Goal: Task Accomplishment & Management: Complete application form

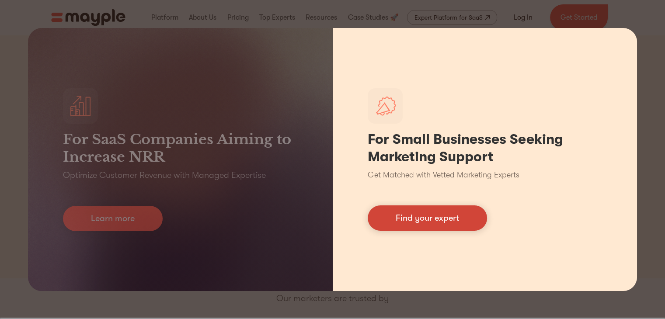
click at [458, 225] on link "Find your expert" at bounding box center [427, 217] width 119 height 25
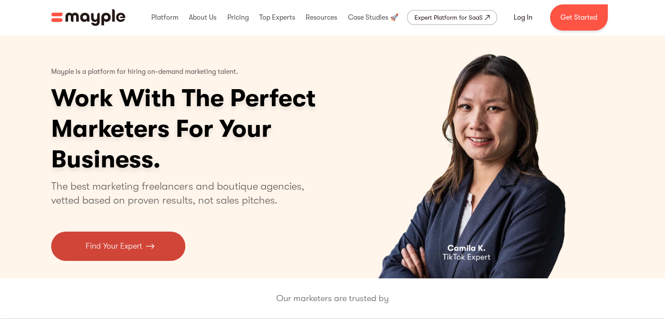
click at [126, 245] on p "Find Your Expert" at bounding box center [114, 246] width 56 height 12
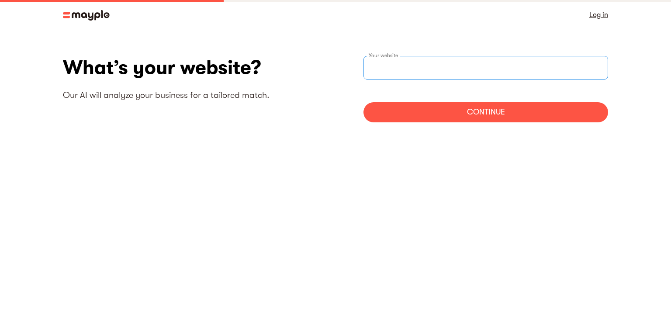
click at [402, 63] on div "Your website" at bounding box center [486, 68] width 245 height 24
paste input "https://www.legalsoft.com/"
type input "https://www.legalsoft.com/"
click at [459, 109] on div "Continue" at bounding box center [486, 112] width 245 height 20
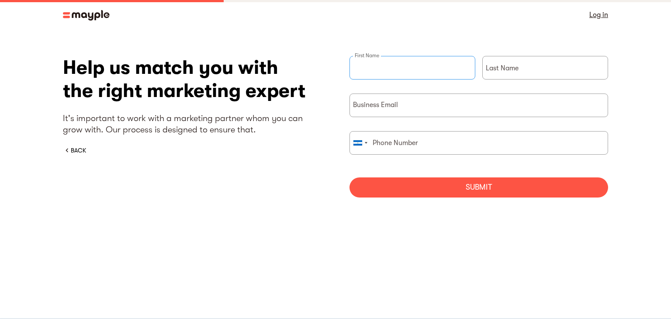
click at [372, 79] on input "briefForm" at bounding box center [413, 68] width 126 height 24
type input "Jennifer"
click at [498, 69] on div "Last Name" at bounding box center [546, 75] width 126 height 38
type input "Morales"
click at [457, 101] on input "briefForm" at bounding box center [479, 106] width 259 height 24
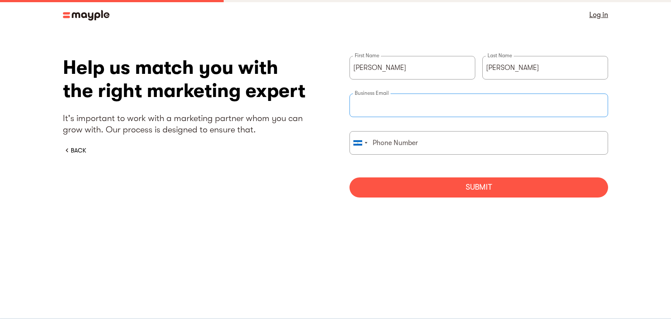
paste input "jenniferm@legalsoft.com"
type input "jenniferm@legalsoft.com"
click at [423, 144] on input "briefForm" at bounding box center [479, 143] width 259 height 24
click at [357, 146] on div "briefForm" at bounding box center [360, 143] width 20 height 23
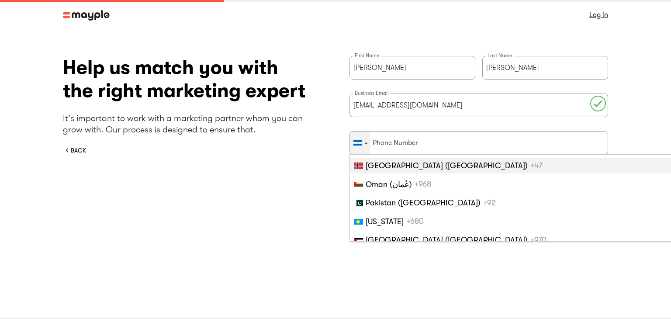
scroll to position [2997, 0]
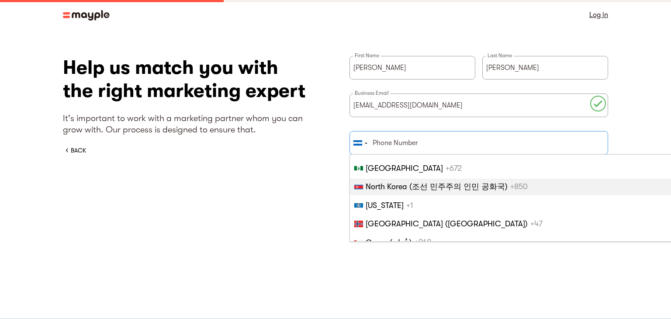
click at [455, 142] on input "briefForm" at bounding box center [479, 143] width 259 height 24
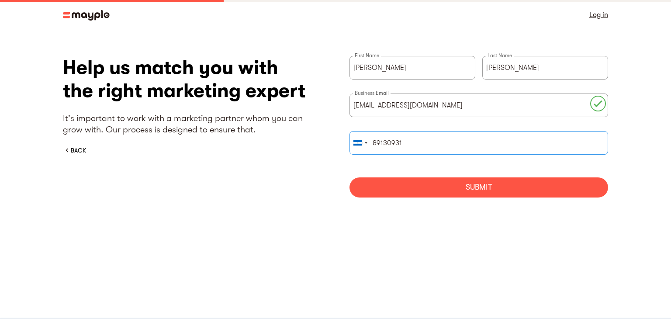
type input "89130931"
click at [468, 193] on div "Submit" at bounding box center [479, 187] width 259 height 20
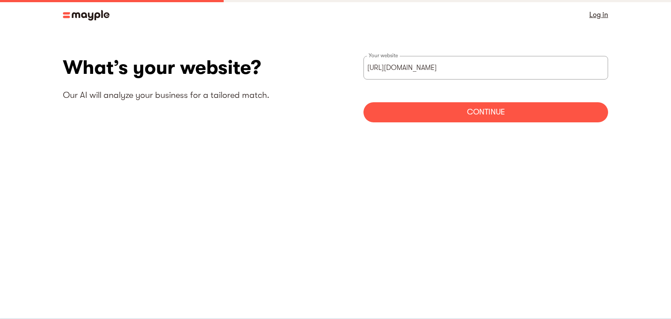
click at [481, 112] on div "Continue" at bounding box center [486, 112] width 245 height 20
